Goal: Task Accomplishment & Management: Use online tool/utility

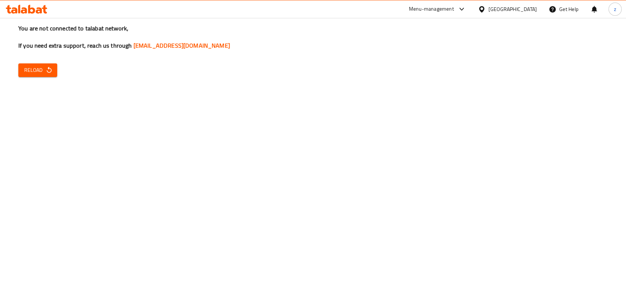
click at [48, 69] on icon "button" at bounding box center [49, 70] width 5 height 6
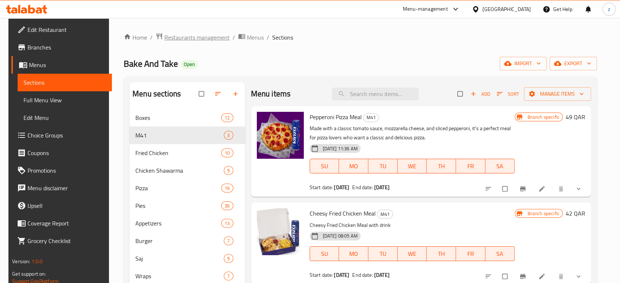
click at [200, 34] on span "Restaurants management" at bounding box center [196, 37] width 65 height 9
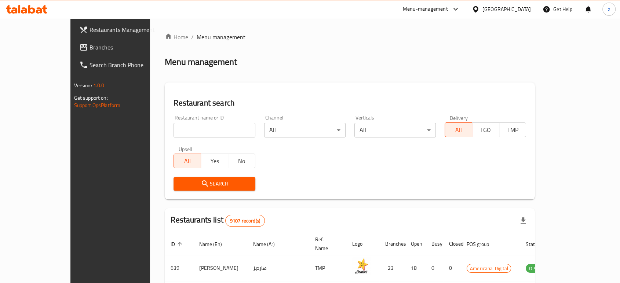
click at [178, 129] on input "search" at bounding box center [214, 130] width 81 height 15
click button "Search" at bounding box center [214, 184] width 81 height 14
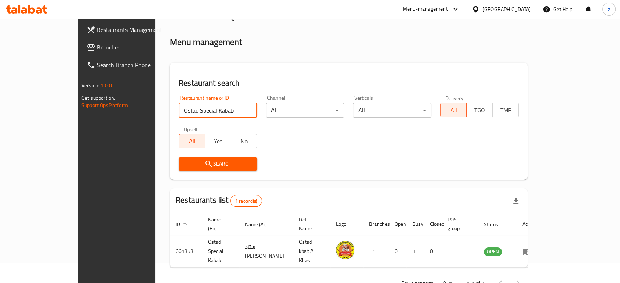
scroll to position [29, 0]
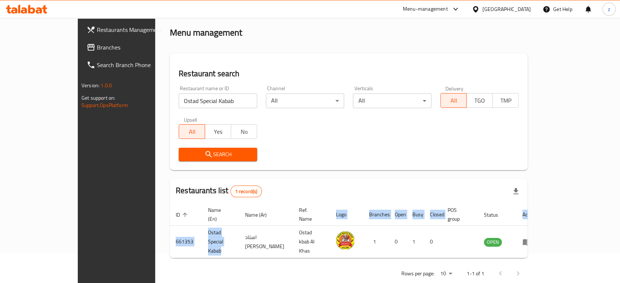
drag, startPoint x: 202, startPoint y: 230, endPoint x: 112, endPoint y: 222, distance: 90.6
click at [155, 222] on div "Home / Menu management Menu management Restaurant search Restaurant name or ID …" at bounding box center [348, 143] width 387 height 309
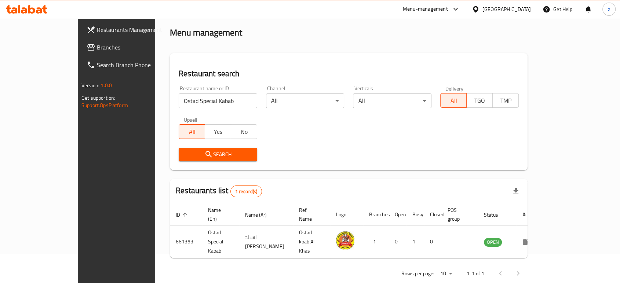
click at [366, 129] on div "Restaurant name or ID Ostad Special Kabab Restaurant name or ID Channel All ​ V…" at bounding box center [348, 123] width 349 height 84
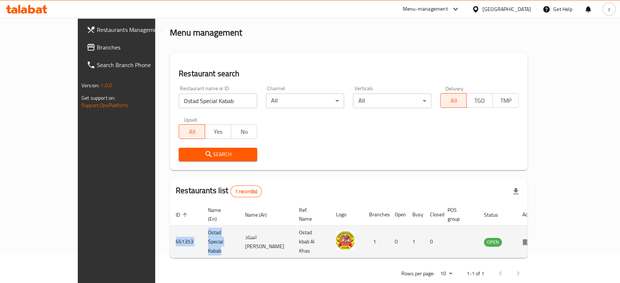
drag, startPoint x: 203, startPoint y: 233, endPoint x: 121, endPoint y: 233, distance: 81.5
click at [170, 233] on tr "661353 Ostad Special Kabab استاد كباب الخاص Ostad kbab Al Khas 1 0 1 0 OPEN" at bounding box center [356, 242] width 372 height 32
copy tr "661353 Ostad Special Kabab"
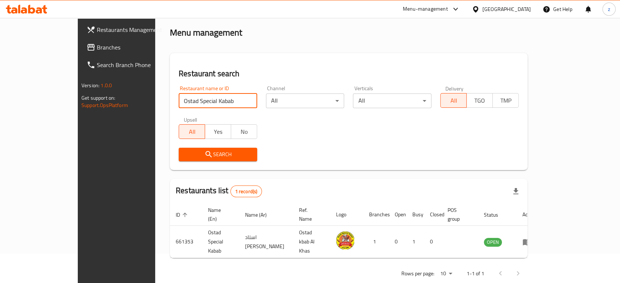
drag, startPoint x: 163, startPoint y: 103, endPoint x: 120, endPoint y: 100, distance: 42.7
click at [170, 100] on div "Restaurant search Restaurant name or ID Ostad Special Kabab Restaurant name or …" at bounding box center [349, 111] width 358 height 117
type input "Sandwich Bar"
click button "Search" at bounding box center [218, 155] width 79 height 14
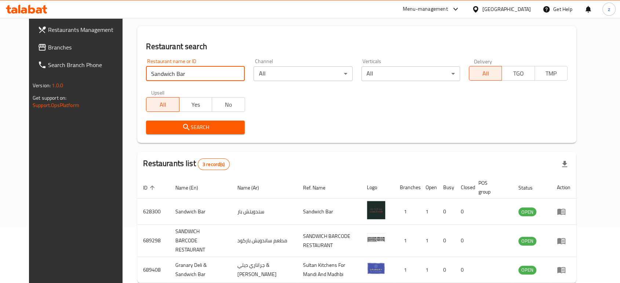
scroll to position [89, 0]
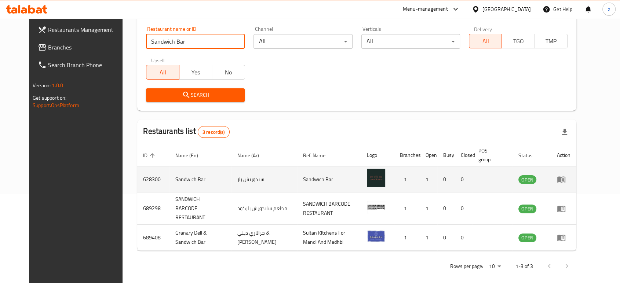
click at [577, 180] on td "enhanced table" at bounding box center [563, 180] width 25 height 26
click at [566, 179] on icon "enhanced table" at bounding box center [561, 179] width 9 height 9
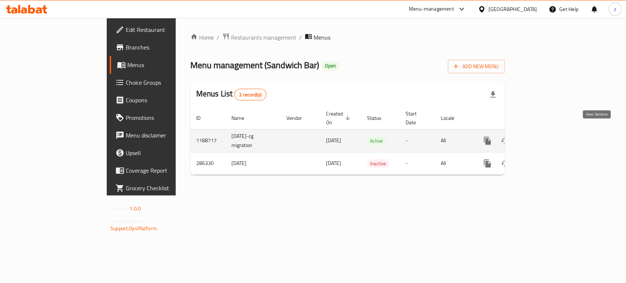
click at [549, 136] on link "enhanced table" at bounding box center [541, 141] width 18 height 18
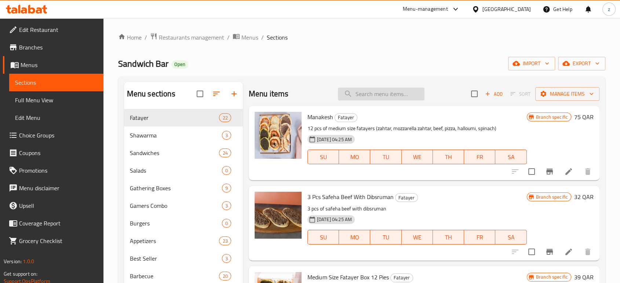
click at [366, 92] on input "search" at bounding box center [381, 94] width 87 height 13
paste input "oriental breakfast"
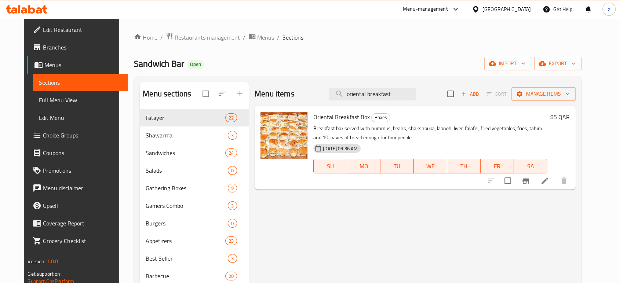
type input "oriental breakfast"
click at [548, 183] on icon at bounding box center [545, 181] width 7 height 7
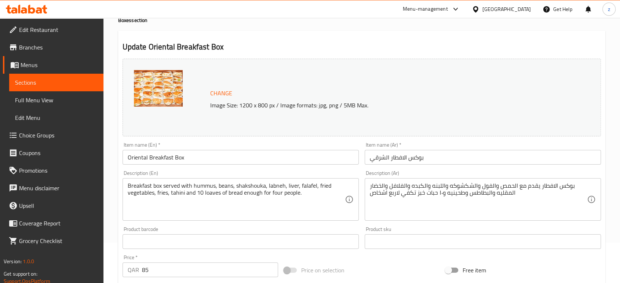
scroll to position [41, 0]
click at [171, 91] on img at bounding box center [158, 88] width 49 height 37
click at [165, 86] on img at bounding box center [158, 88] width 49 height 37
click at [222, 92] on span "Change" at bounding box center [221, 93] width 22 height 11
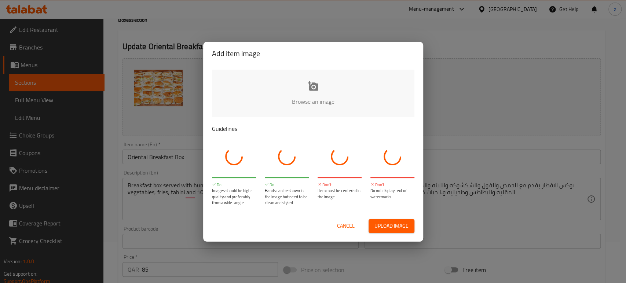
click at [389, 227] on span "Upload image" at bounding box center [392, 226] width 34 height 9
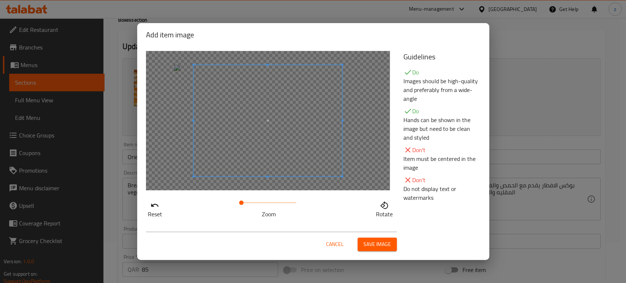
click at [379, 245] on span "Save image" at bounding box center [378, 244] width 28 height 9
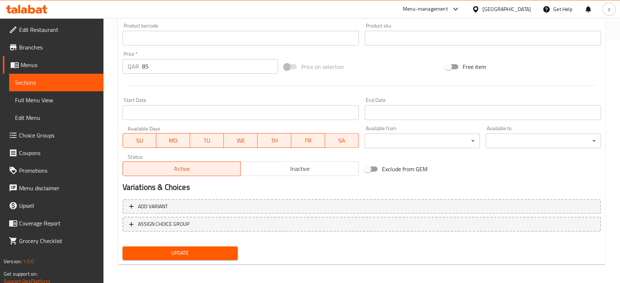
scroll to position [245, 0]
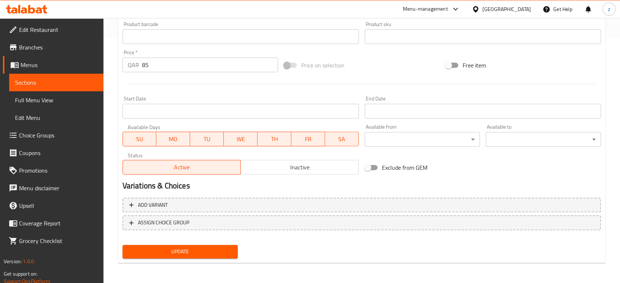
click at [202, 250] on span "Update" at bounding box center [179, 251] width 103 height 9
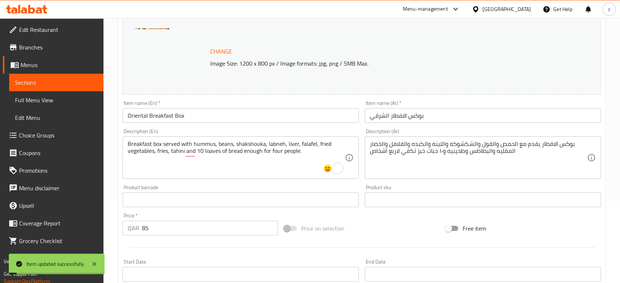
scroll to position [0, 0]
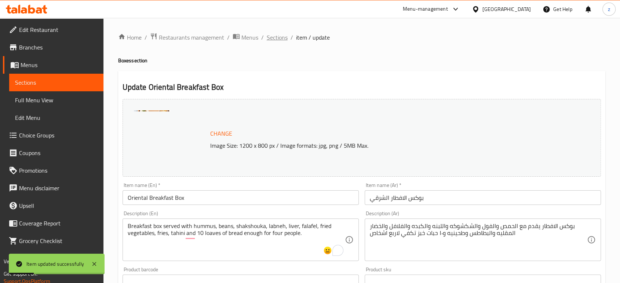
click at [280, 38] on span "Sections" at bounding box center [277, 37] width 21 height 9
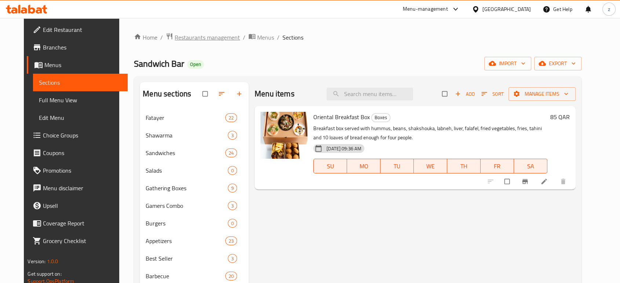
click at [186, 40] on span "Restaurants management" at bounding box center [207, 37] width 65 height 9
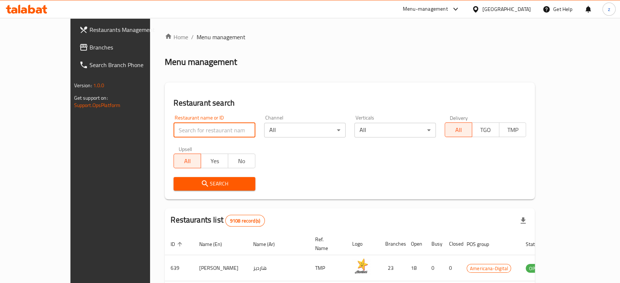
click at [174, 134] on input "search" at bounding box center [214, 130] width 81 height 15
drag, startPoint x: 173, startPoint y: 124, endPoint x: 152, endPoint y: 125, distance: 21.3
click at [174, 125] on input "ASSEER TIME" at bounding box center [214, 130] width 81 height 15
type input "ASSEER TIME"
click button "Search" at bounding box center [214, 184] width 81 height 14
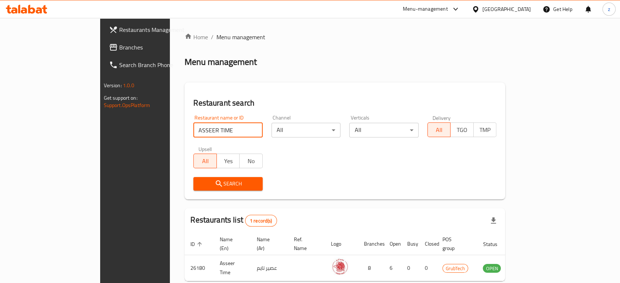
scroll to position [29, 0]
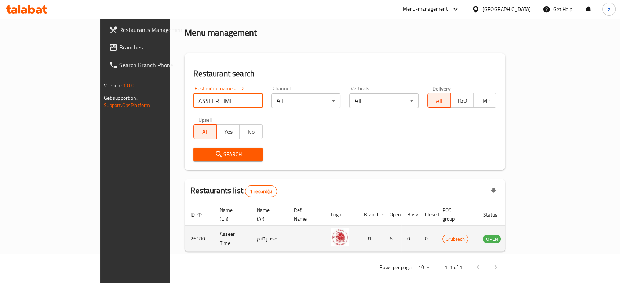
click at [530, 234] on icon "enhanced table" at bounding box center [525, 238] width 9 height 9
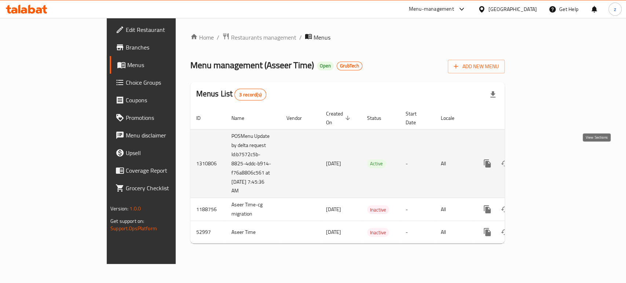
click at [549, 155] on link "enhanced table" at bounding box center [541, 164] width 18 height 18
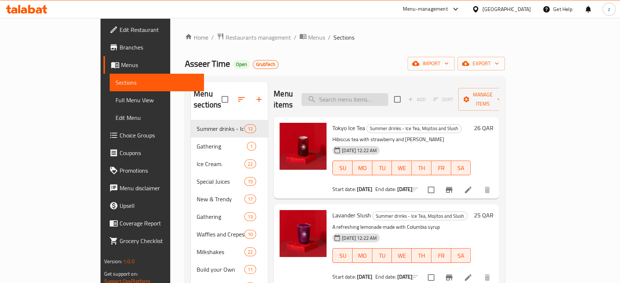
click at [371, 99] on input "search" at bounding box center [345, 99] width 87 height 13
paste input "squeezed lemonade"
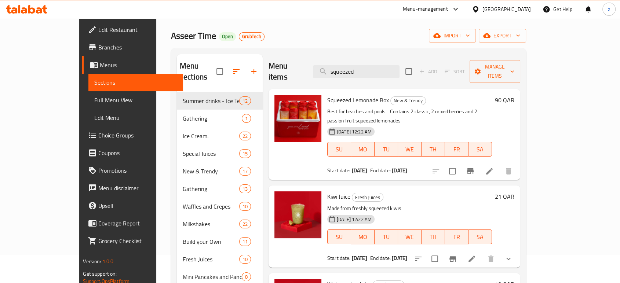
scroll to position [41, 0]
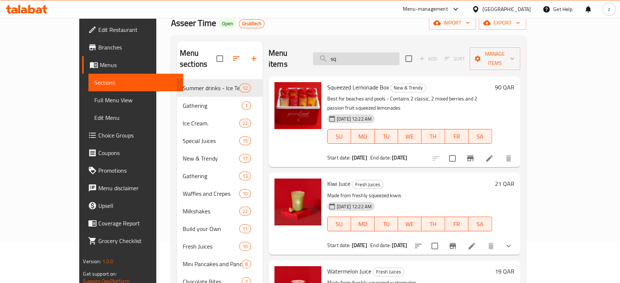
type input "s"
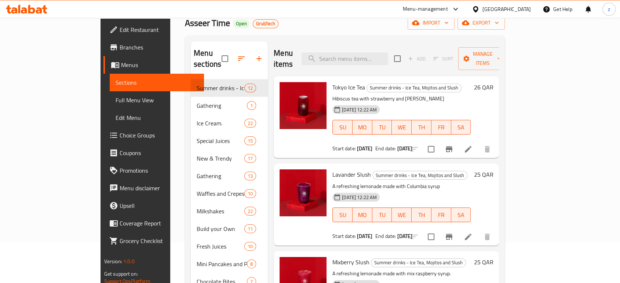
paste input "squeezed lemonade"
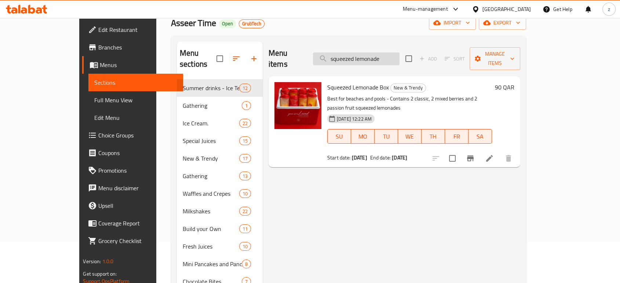
drag, startPoint x: 379, startPoint y: 54, endPoint x: 420, endPoint y: 52, distance: 40.4
click at [400, 52] on input "squeezed lemonade" at bounding box center [356, 58] width 87 height 13
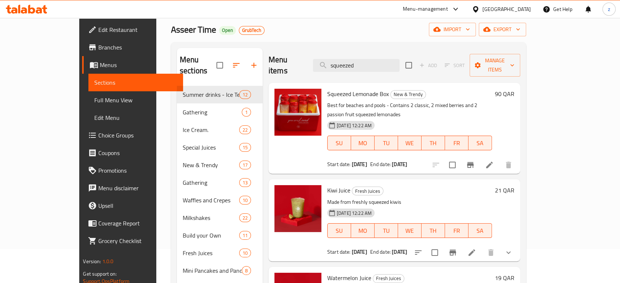
scroll to position [0, 0]
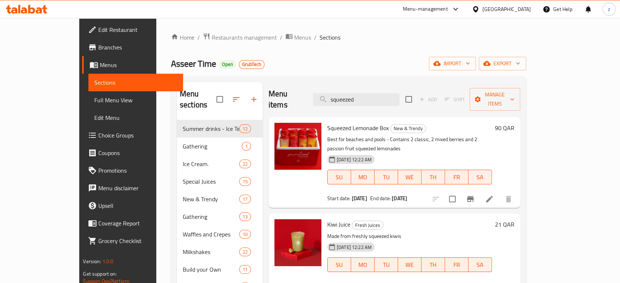
type input "squeezed"
click at [212, 39] on span "Restaurants management" at bounding box center [244, 37] width 65 height 9
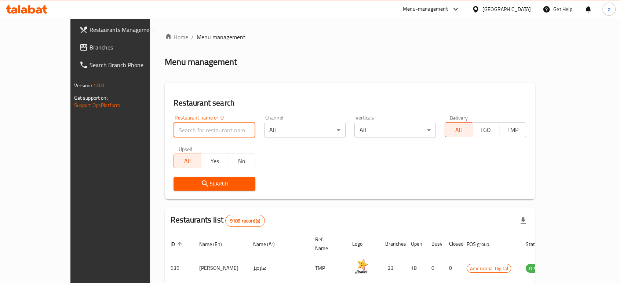
drag, startPoint x: 156, startPoint y: 132, endPoint x: 157, endPoint y: 128, distance: 4.4
click at [174, 132] on input "search" at bounding box center [214, 130] width 81 height 15
type input "Float Cafe"
click button "Search" at bounding box center [214, 184] width 81 height 14
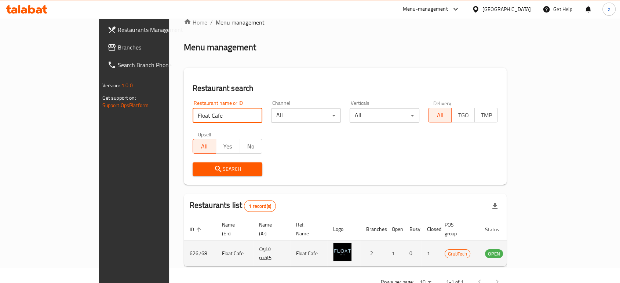
scroll to position [29, 0]
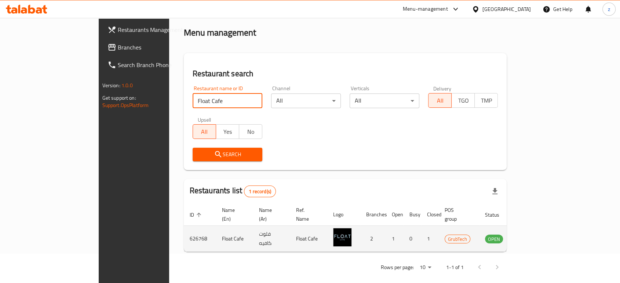
click at [532, 236] on icon "enhanced table" at bounding box center [528, 239] width 8 height 6
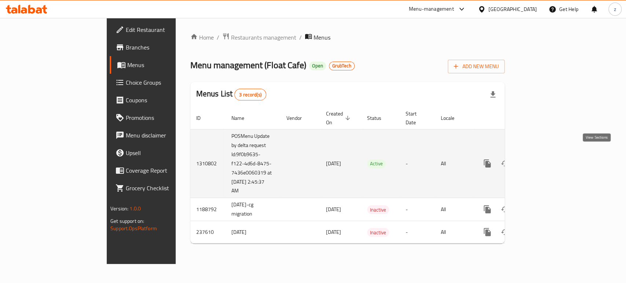
click at [545, 159] on icon "enhanced table" at bounding box center [540, 163] width 9 height 9
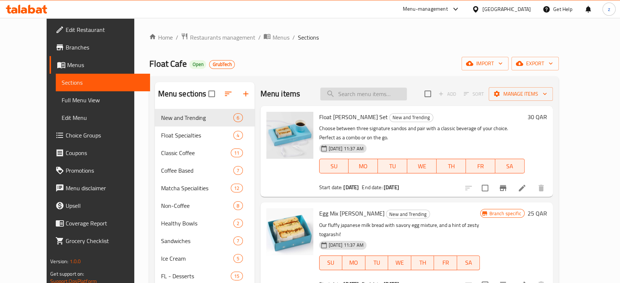
click at [381, 93] on input "search" at bounding box center [363, 94] width 87 height 13
paste input "v60 orange"
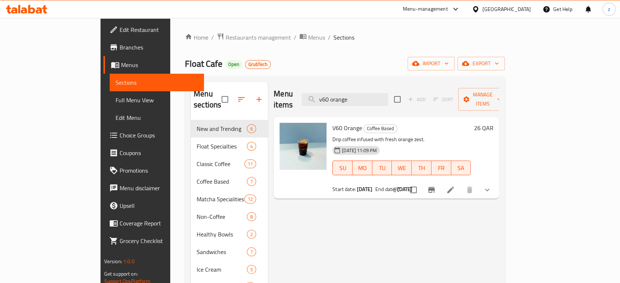
type input "v60 orange"
click at [436, 186] on icon "Branch-specific-item" at bounding box center [431, 190] width 9 height 9
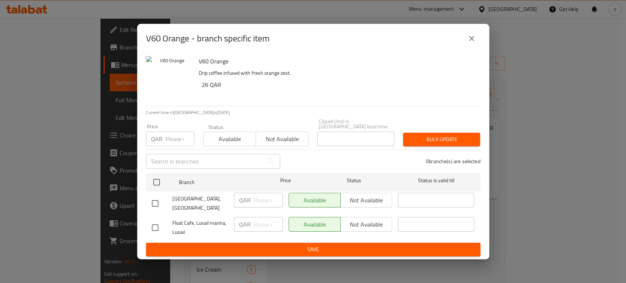
click at [468, 43] on icon "close" at bounding box center [472, 38] width 9 height 9
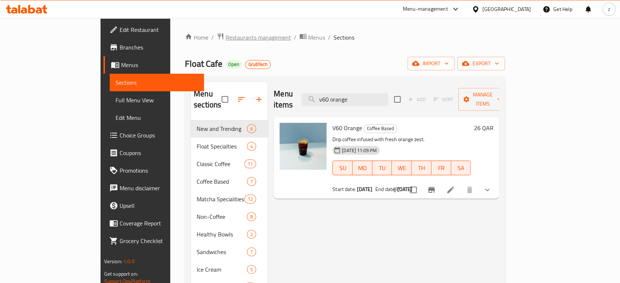
click at [226, 40] on span "Restaurants management" at bounding box center [258, 37] width 65 height 9
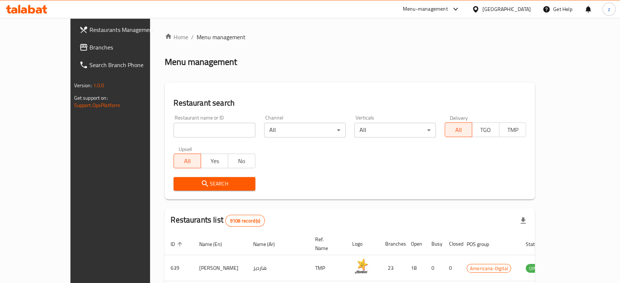
click at [212, 124] on input "search" at bounding box center [214, 130] width 81 height 15
click button "Search" at bounding box center [214, 184] width 81 height 14
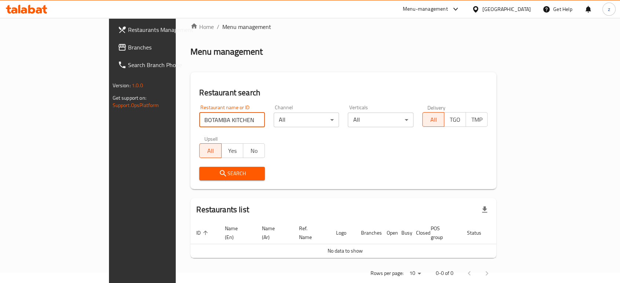
scroll to position [16, 0]
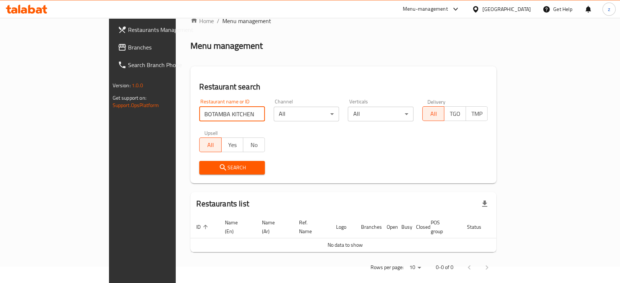
drag, startPoint x: 178, startPoint y: 113, endPoint x: 159, endPoint y: 115, distance: 18.8
click at [199, 115] on input "BOTAMBA KITCHEN" at bounding box center [232, 114] width 66 height 15
type input "BOTAMBA"
click button "Search" at bounding box center [232, 168] width 66 height 14
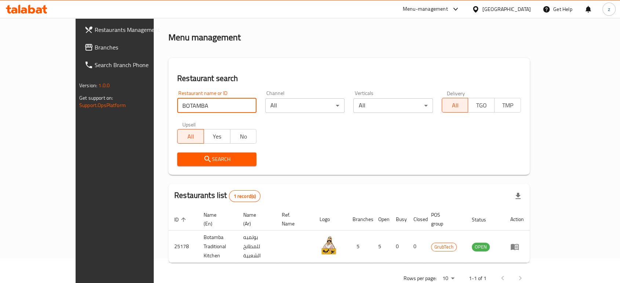
scroll to position [29, 0]
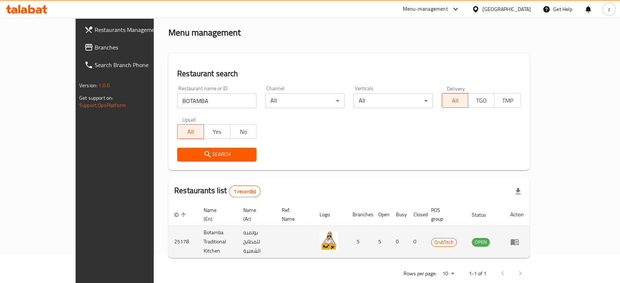
click at [519, 239] on icon "enhanced table" at bounding box center [515, 242] width 8 height 6
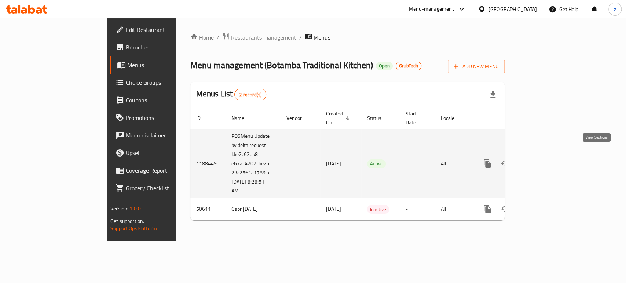
click at [545, 159] on icon "enhanced table" at bounding box center [540, 163] width 9 height 9
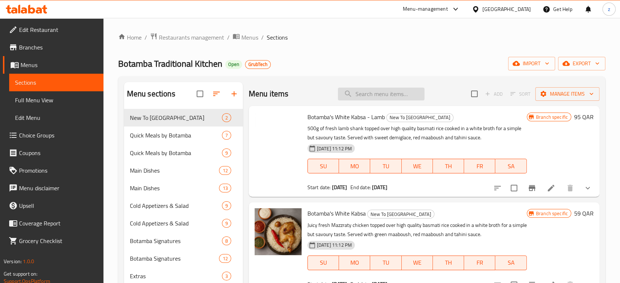
click at [367, 92] on input "search" at bounding box center [381, 94] width 87 height 13
type input "K"
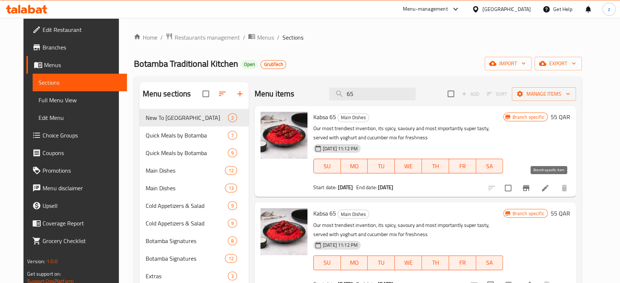
click at [531, 186] on icon "Branch-specific-item" at bounding box center [526, 188] width 9 height 9
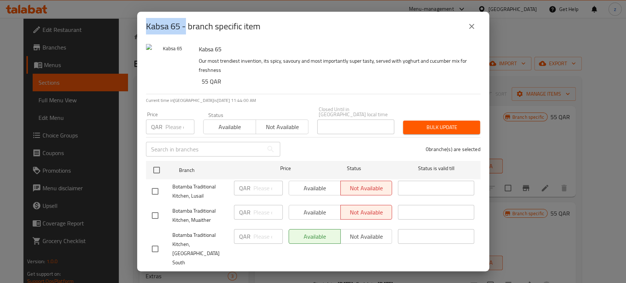
drag, startPoint x: 147, startPoint y: 25, endPoint x: 182, endPoint y: 26, distance: 34.9
click at [183, 26] on h2 "Kabsa 65 - branch specific item" at bounding box center [203, 27] width 114 height 12
copy h2 "Kabsa 65"
click at [469, 22] on icon "close" at bounding box center [472, 26] width 9 height 9
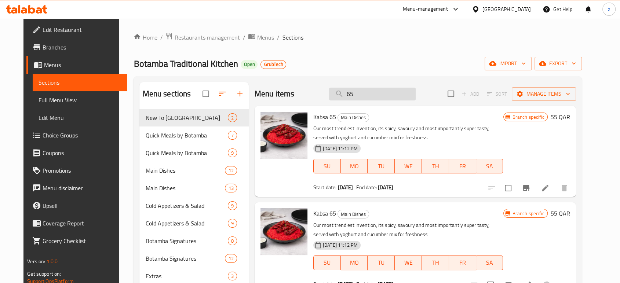
drag, startPoint x: 370, startPoint y: 97, endPoint x: 348, endPoint y: 95, distance: 22.2
click at [348, 95] on input "65" at bounding box center [372, 94] width 87 height 13
paste input "Machboos Botamba Signature"
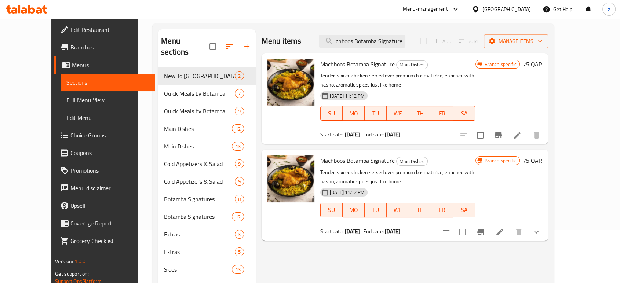
scroll to position [41, 0]
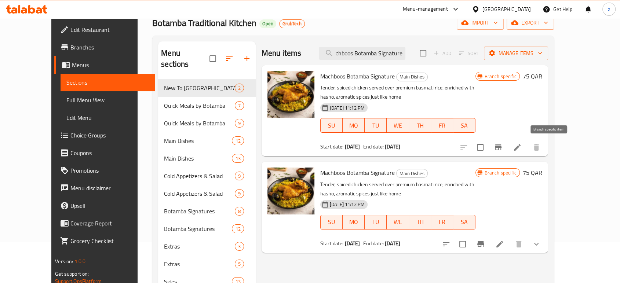
type input "Machboos Botamba Signature"
click at [502, 147] on icon "Branch-specific-item" at bounding box center [498, 148] width 7 height 6
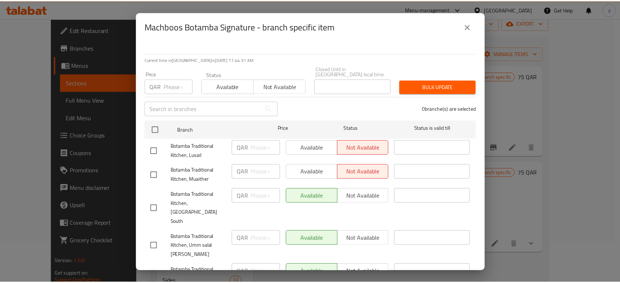
scroll to position [0, 0]
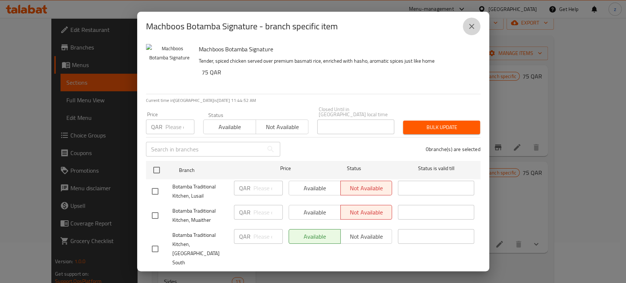
click at [475, 26] on icon "close" at bounding box center [472, 26] width 9 height 9
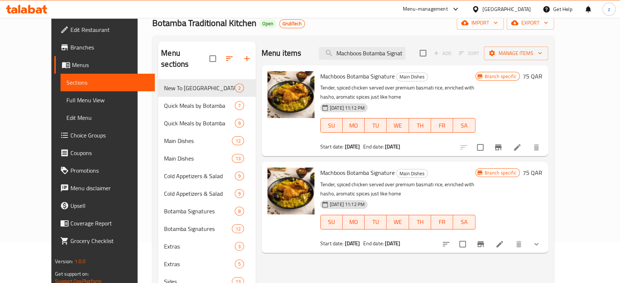
scroll to position [0, 8]
drag, startPoint x: 352, startPoint y: 55, endPoint x: 494, endPoint y: 59, distance: 141.3
click at [495, 59] on div "Menu items Machboos Botamba Signature Add Sort Manage items" at bounding box center [405, 53] width 287 height 24
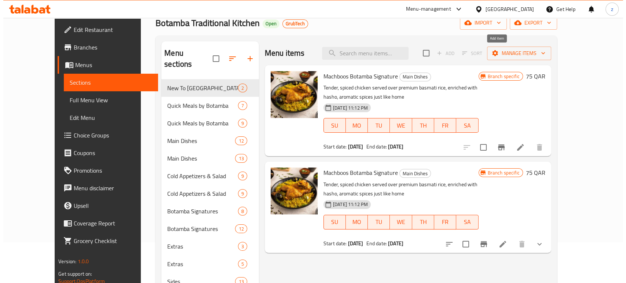
scroll to position [0, 0]
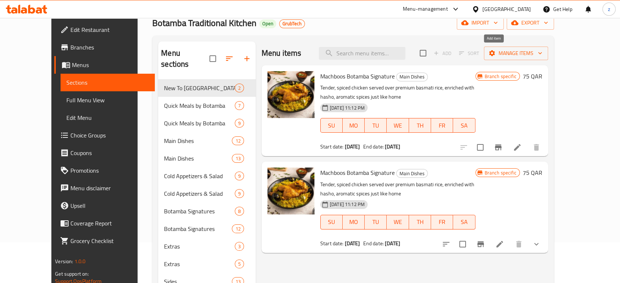
paste input "MANIDI"
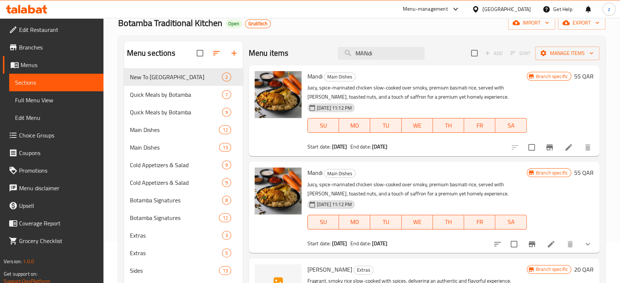
type input "MANdi"
click at [547, 148] on icon "Branch-specific-item" at bounding box center [549, 148] width 7 height 6
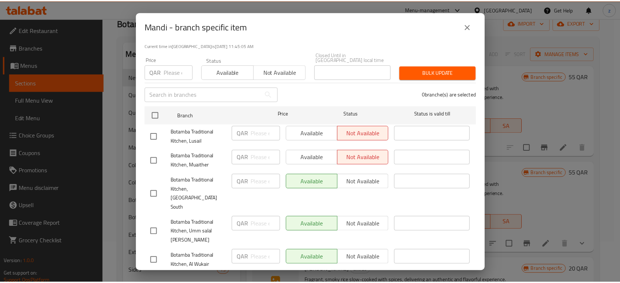
scroll to position [61, 0]
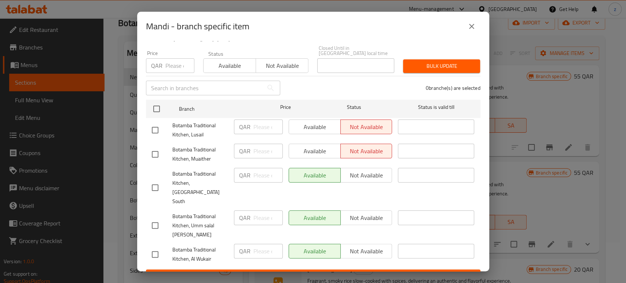
drag, startPoint x: 476, startPoint y: 25, endPoint x: 473, endPoint y: 24, distance: 3.7
click at [475, 25] on button "close" at bounding box center [472, 27] width 18 height 18
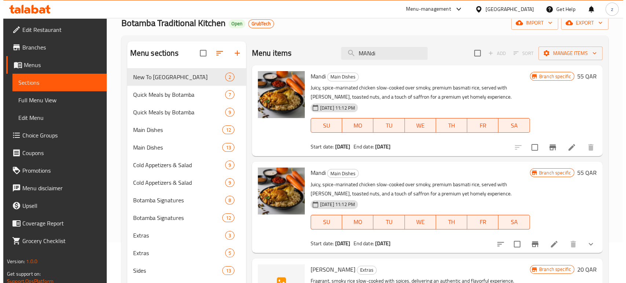
scroll to position [0, 0]
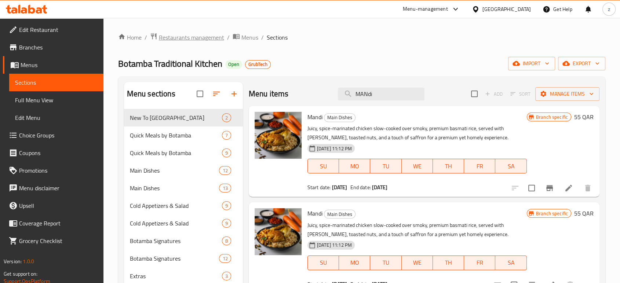
click at [183, 40] on span "Restaurants management" at bounding box center [191, 37] width 65 height 9
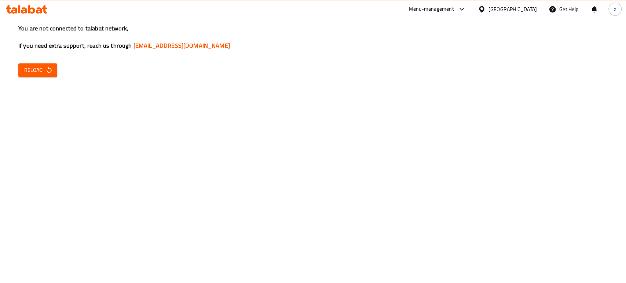
click at [44, 70] on span "Reload" at bounding box center [37, 70] width 27 height 9
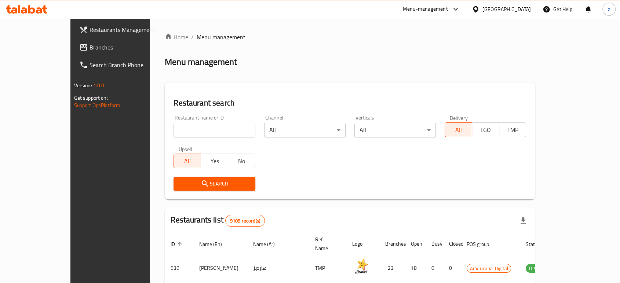
click at [193, 133] on input "search" at bounding box center [214, 130] width 81 height 15
type input "Tabi Boba Cafe"
click button "Search" at bounding box center [214, 184] width 81 height 14
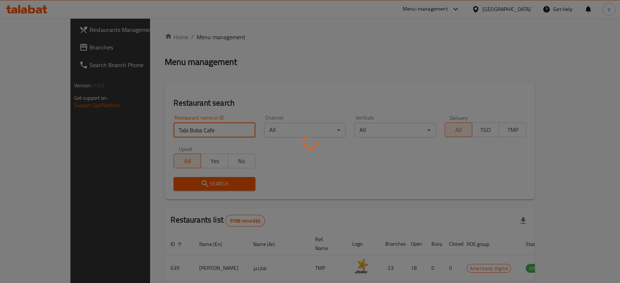
scroll to position [55, 0]
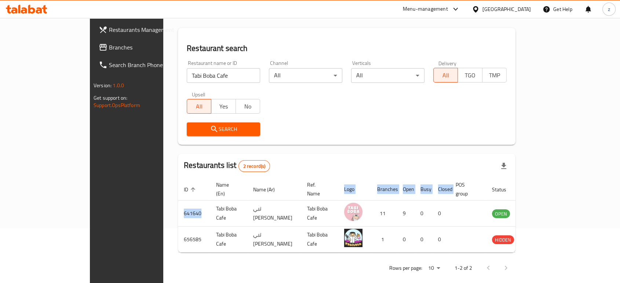
drag, startPoint x: 135, startPoint y: 206, endPoint x: 117, endPoint y: 206, distance: 18.0
click at [163, 206] on div "Home / Menu management Menu management Restaurant search Restaurant name or ID …" at bounding box center [346, 127] width 367 height 329
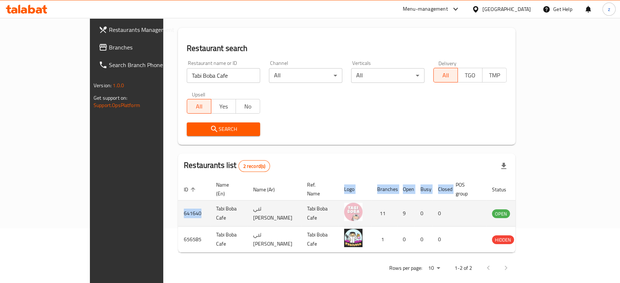
click at [539, 211] on icon "enhanced table" at bounding box center [535, 214] width 8 height 6
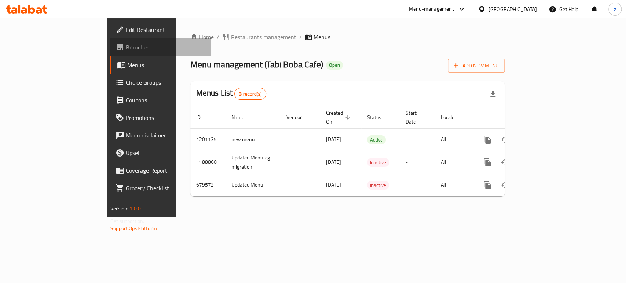
click at [126, 48] on span "Branches" at bounding box center [166, 47] width 80 height 9
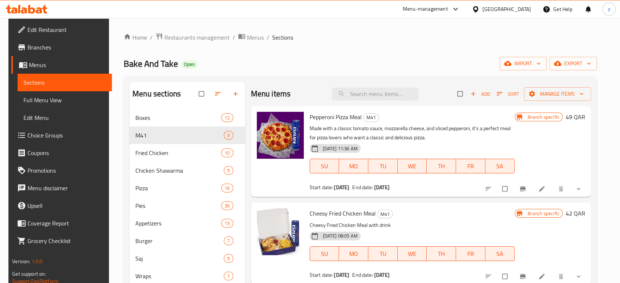
click at [460, 8] on icon at bounding box center [455, 9] width 9 height 9
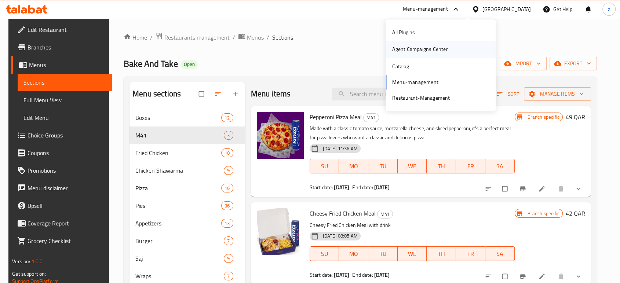
click at [424, 48] on div "Agent Campaigns Center" at bounding box center [419, 50] width 55 height 8
